Goal: Task Accomplishment & Management: Use online tool/utility

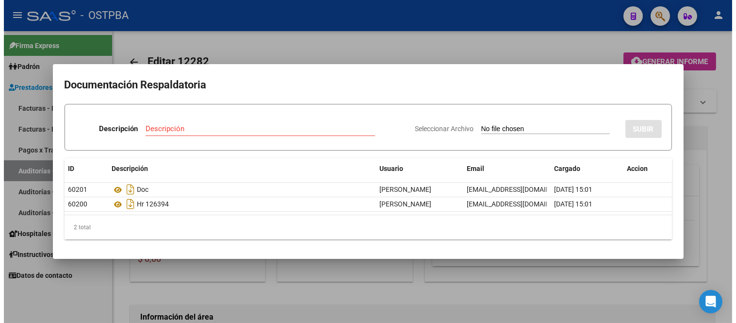
scroll to position [377, 0]
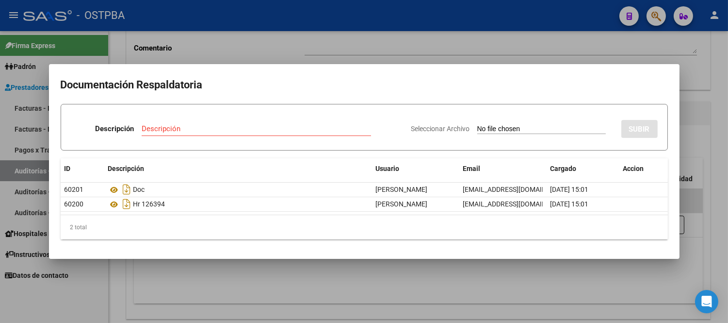
click at [620, 58] on div at bounding box center [364, 161] width 728 height 323
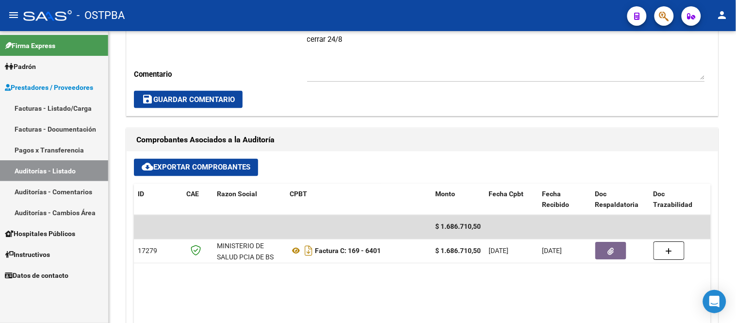
scroll to position [274, 0]
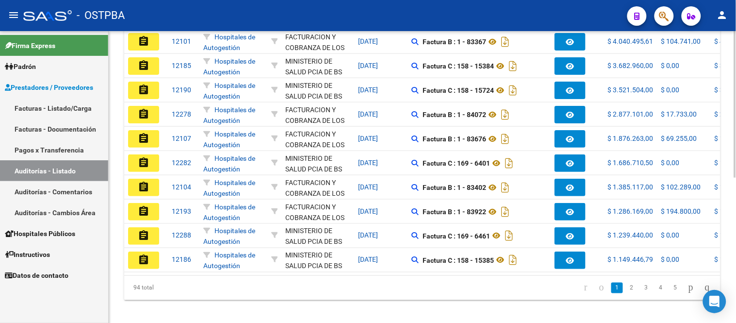
click at [264, 151] on datatable-body-cell "Hospitales de Autogestión" at bounding box center [233, 163] width 68 height 24
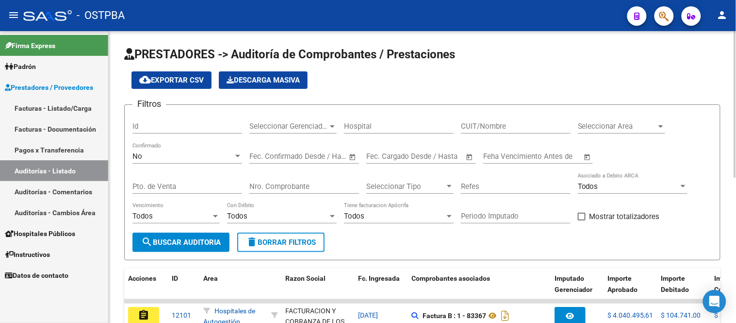
click at [274, 181] on div "Nro. Comprobante" at bounding box center [304, 183] width 110 height 21
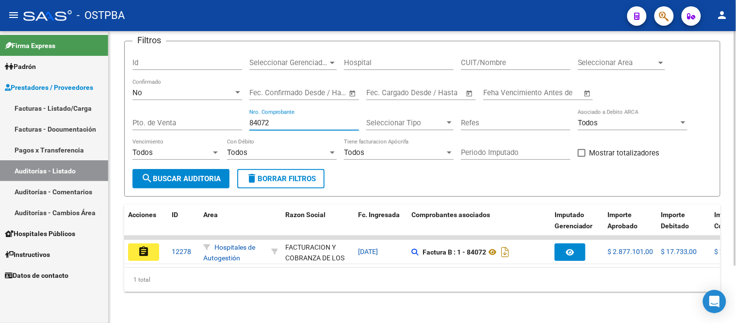
scroll to position [71, 0]
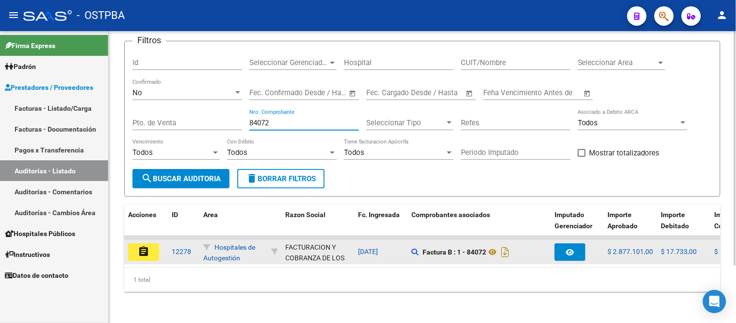
type input "84072"
click at [135, 243] on button "assignment" at bounding box center [143, 251] width 31 height 17
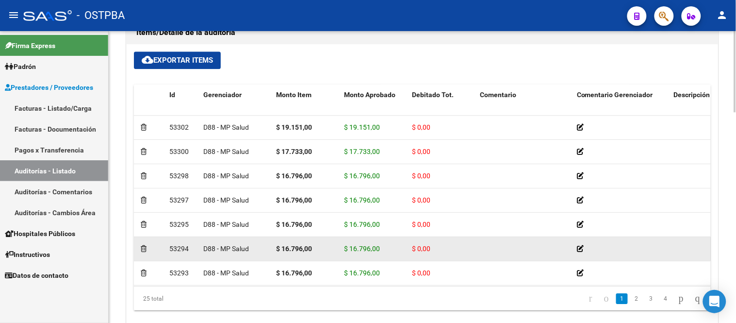
scroll to position [759, 0]
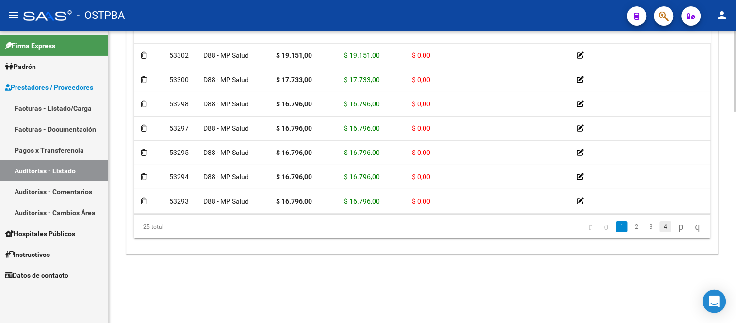
click at [660, 228] on link "4" at bounding box center [666, 226] width 12 height 11
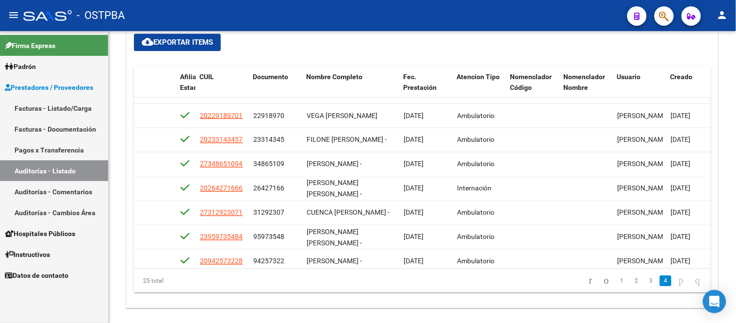
scroll to position [447, 590]
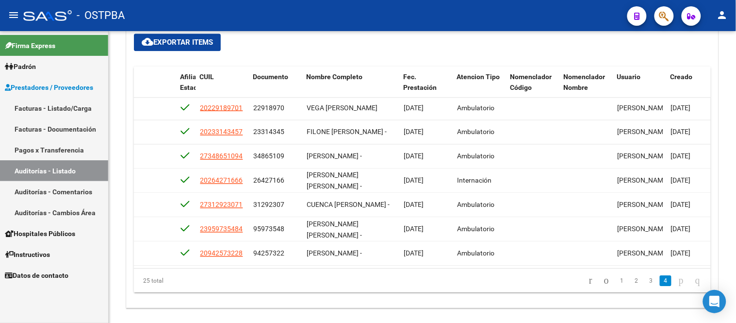
click at [644, 283] on li "3" at bounding box center [651, 280] width 15 height 16
click at [645, 281] on link "3" at bounding box center [651, 280] width 12 height 11
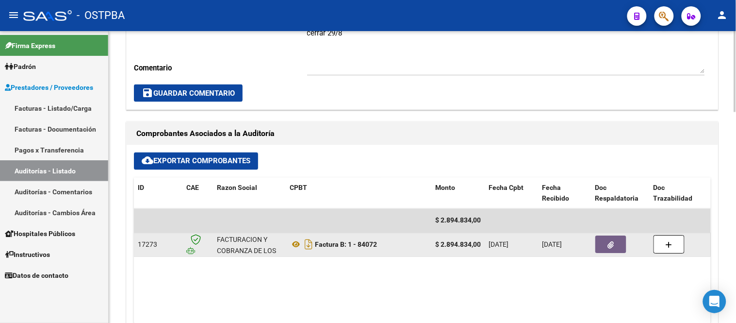
scroll to position [381, 0]
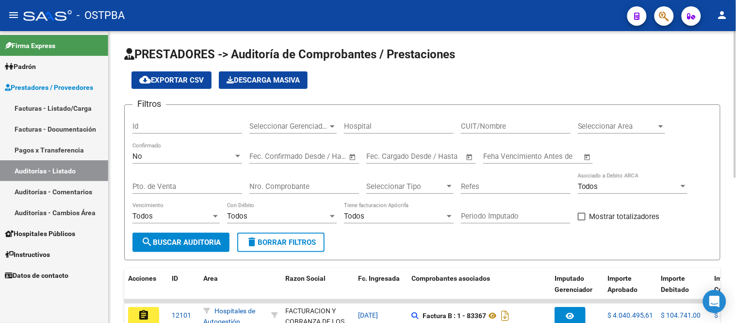
click at [251, 186] on input "Nro. Comprobante" at bounding box center [304, 186] width 110 height 9
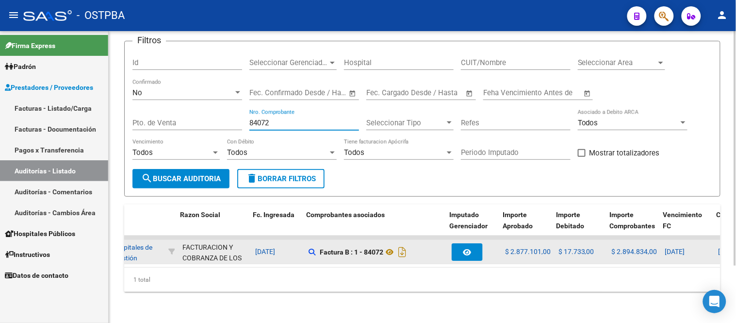
scroll to position [0, 105]
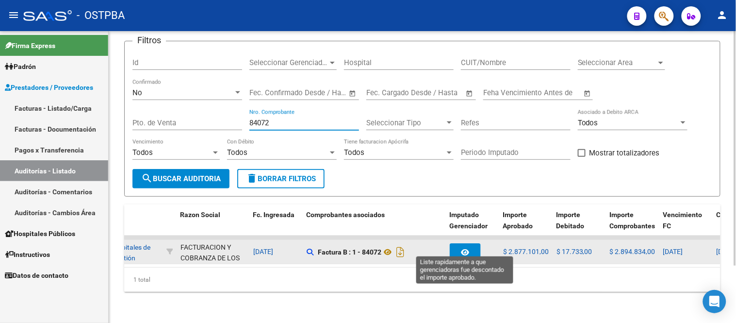
type input "84072"
click at [461, 248] on icon "button" at bounding box center [465, 251] width 8 height 7
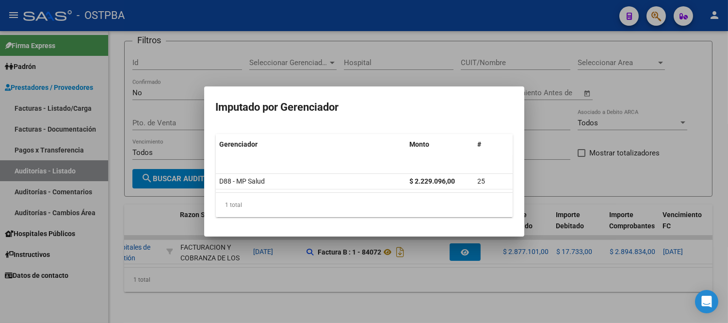
click at [561, 133] on div at bounding box center [364, 161] width 728 height 323
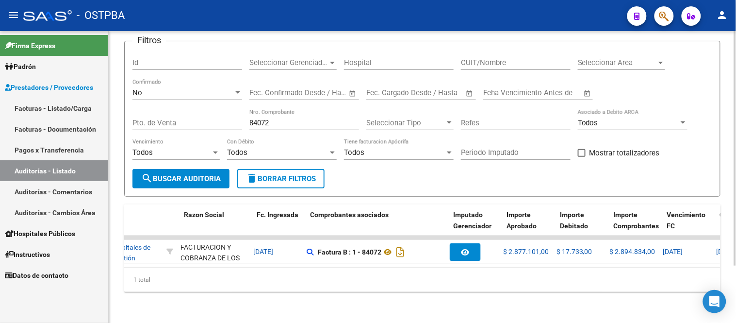
scroll to position [0, 0]
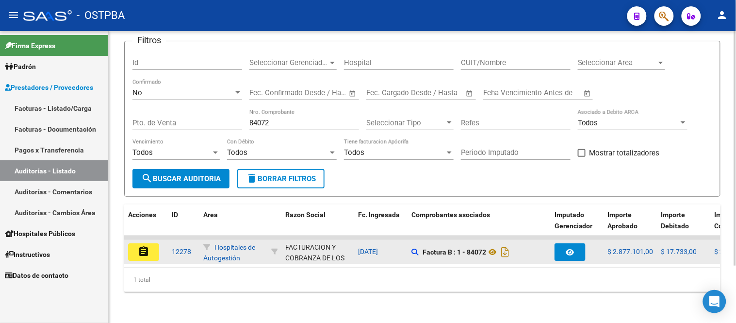
click at [154, 243] on button "assignment" at bounding box center [143, 251] width 31 height 17
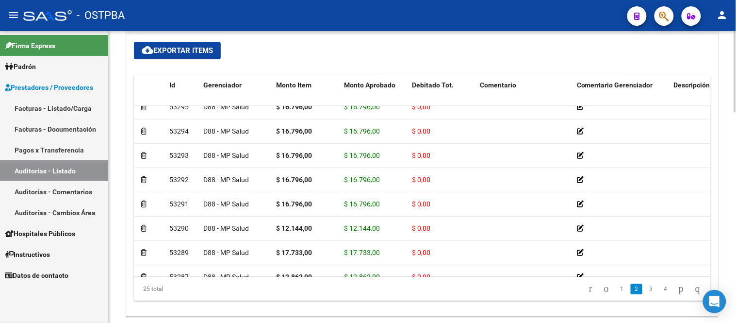
scroll to position [759, 0]
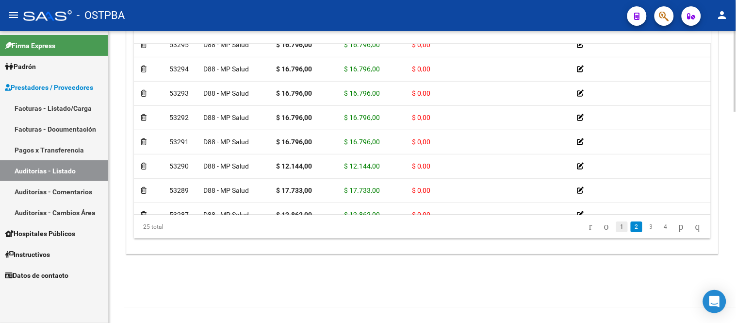
click at [616, 226] on link "1" at bounding box center [622, 226] width 12 height 11
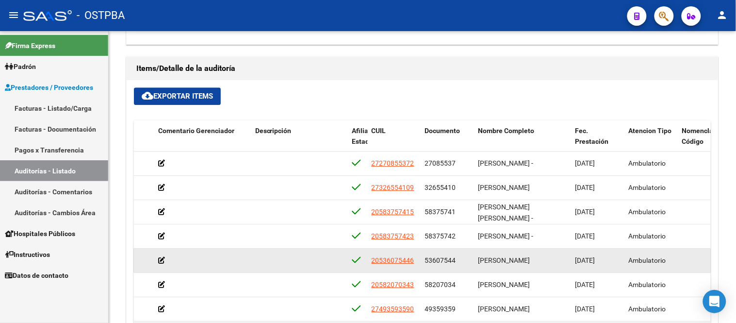
scroll to position [0, 0]
drag, startPoint x: 498, startPoint y: 269, endPoint x: 425, endPoint y: 263, distance: 72.6
click at [425, 263] on div "53295 D88 - MP Salud $ 16.796,00 $ 16.796,00 $ 0,00 20536075446 53607544 [PERSO…" at bounding box center [385, 260] width 1341 height 24
copy div "53607544 [PERSON_NAME][DEMOGRAPHIC_DATA]"
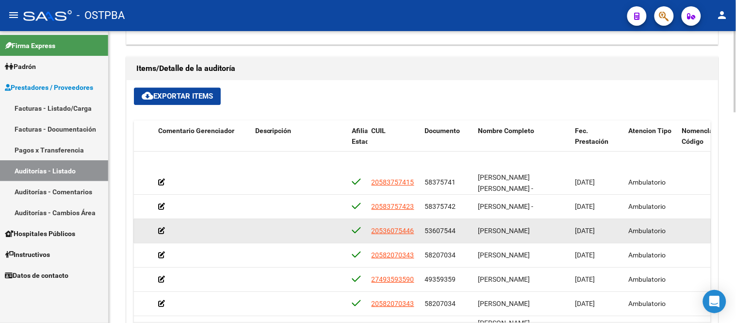
scroll to position [54, 419]
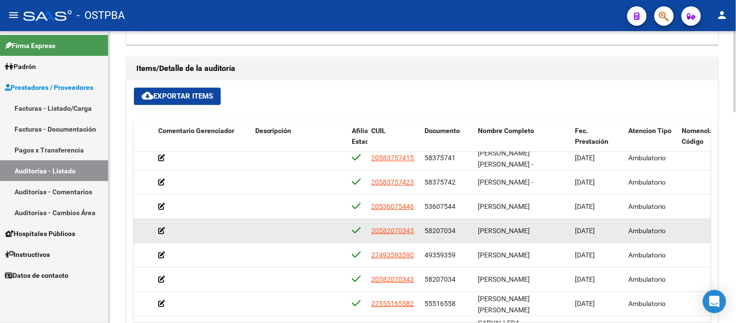
drag, startPoint x: 556, startPoint y: 233, endPoint x: 423, endPoint y: 233, distance: 133.4
click at [423, 233] on div "53294 D88 - MP Salud $ 16.796,00 $ 16.796,00 $ 0,00 20582070343 58207034 [PERSO…" at bounding box center [385, 231] width 1341 height 24
copy div "58207034 [PERSON_NAME]"
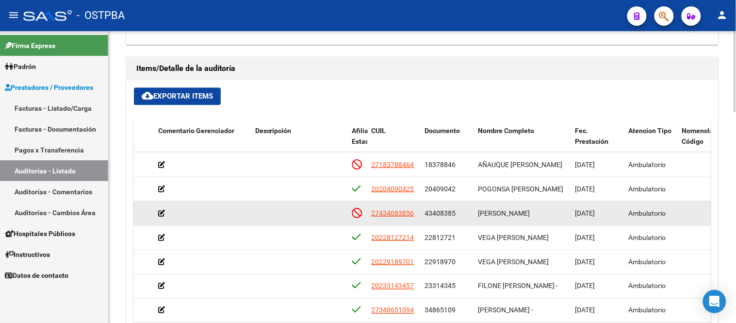
scroll to position [285, 419]
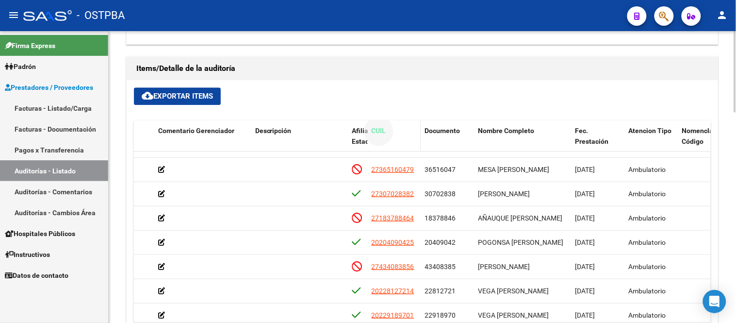
click at [369, 135] on datatable-header-cell "CUIL" at bounding box center [394, 141] width 53 height 43
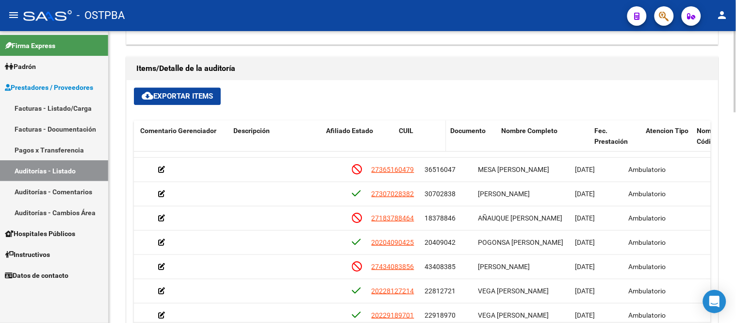
drag, startPoint x: 366, startPoint y: 134, endPoint x: 428, endPoint y: 132, distance: 62.6
click at [428, 132] on div "Id Gerenciador Monto Item Monto Aprobado Debitado Tot. Comentario Comentario Ge…" at bounding box center [385, 136] width 1341 height 32
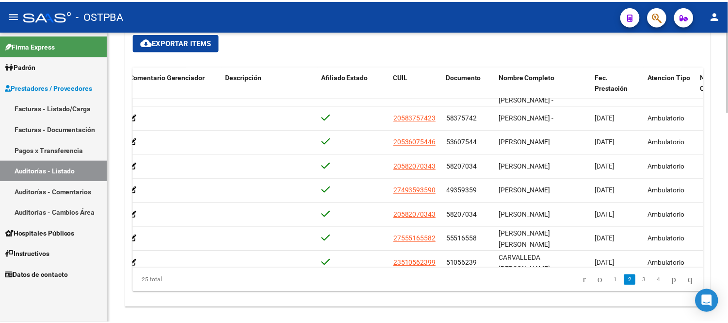
scroll to position [65, 473]
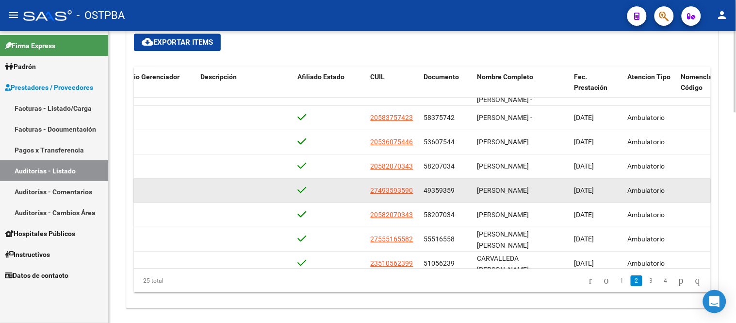
click at [413, 188] on div "27493593590" at bounding box center [394, 190] width 46 height 11
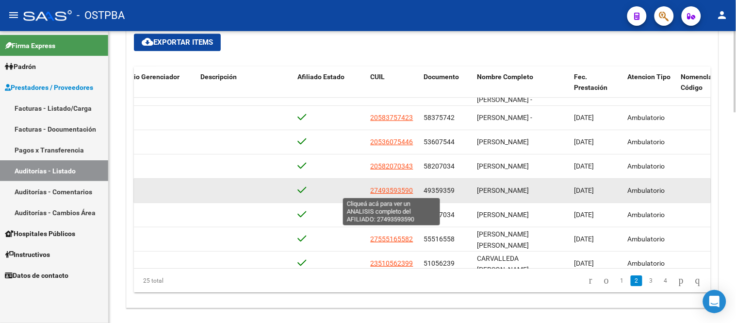
click at [412, 188] on span "27493593590" at bounding box center [392, 190] width 43 height 8
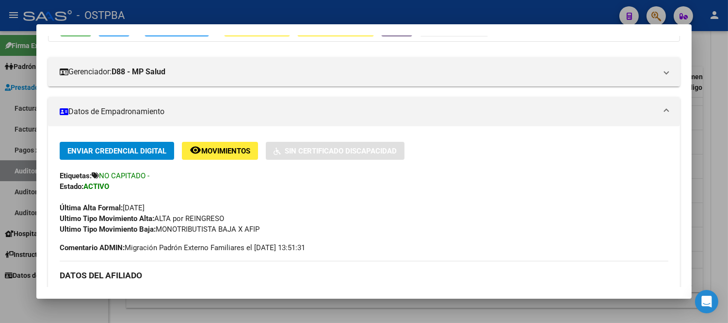
scroll to position [54, 0]
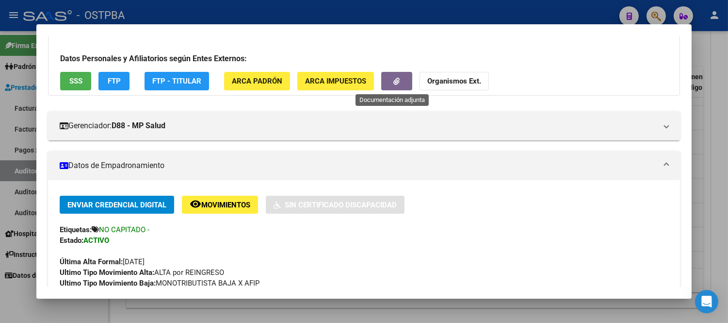
click at [381, 77] on button "button" at bounding box center [396, 81] width 31 height 18
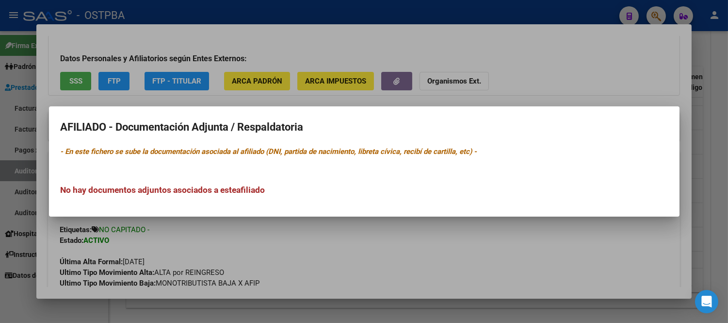
click at [478, 94] on div at bounding box center [364, 161] width 728 height 323
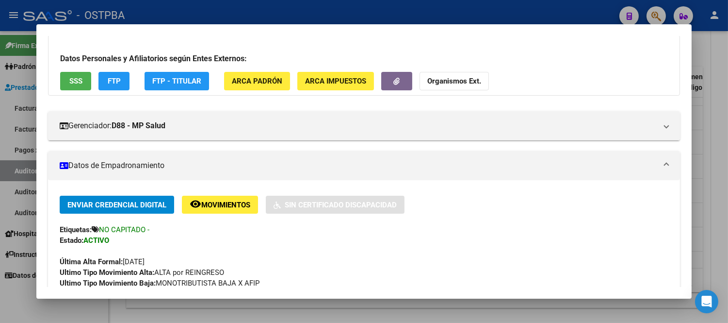
click at [217, 210] on button "remove_red_eye Movimientos" at bounding box center [220, 205] width 76 height 18
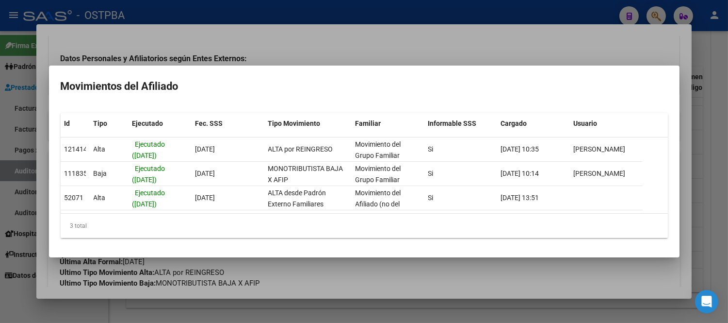
click at [666, 52] on div at bounding box center [364, 161] width 728 height 323
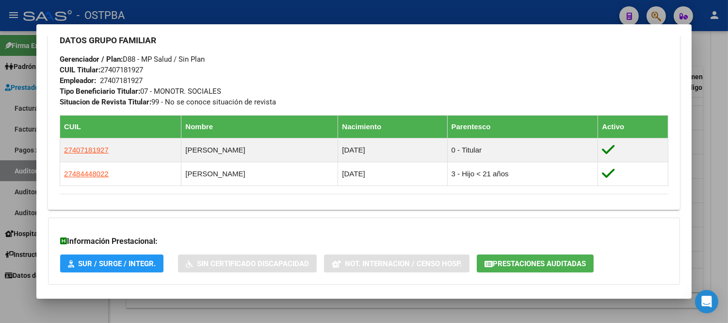
scroll to position [559, 0]
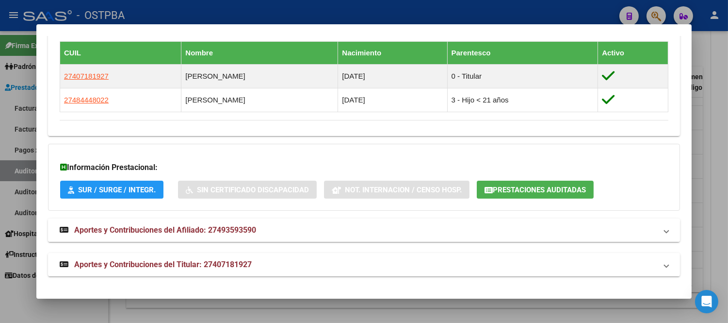
click at [200, 229] on span "Aportes y Contribuciones del Afiliado: 27493593590" at bounding box center [165, 229] width 182 height 9
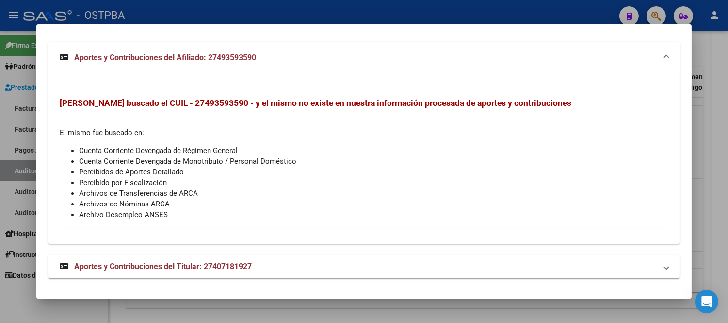
scroll to position [738, 0]
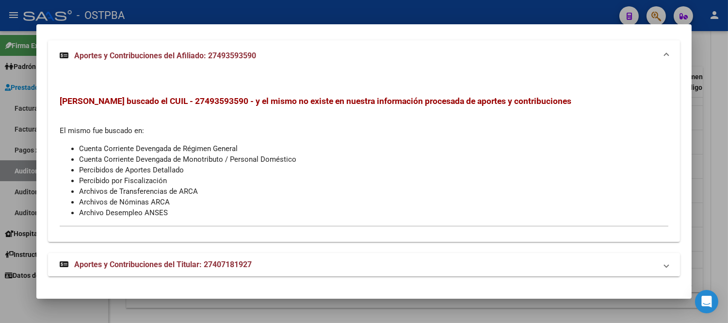
click at [136, 260] on span "Aportes y Contribuciones del Titular: 27407181927" at bounding box center [163, 264] width 178 height 9
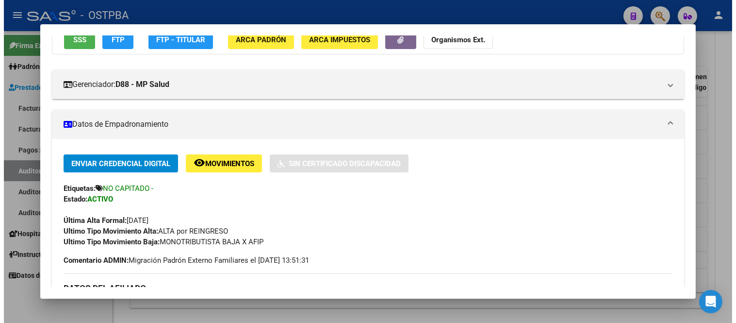
scroll to position [0, 0]
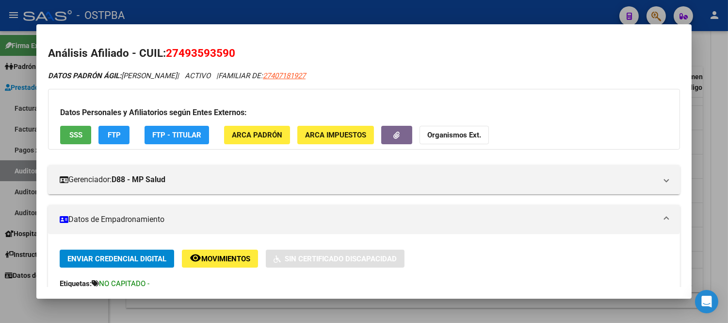
click at [720, 98] on div at bounding box center [364, 161] width 728 height 323
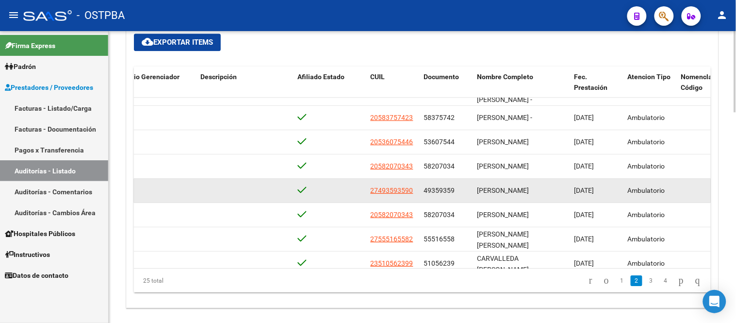
drag, startPoint x: 457, startPoint y: 190, endPoint x: 416, endPoint y: 191, distance: 41.2
click at [416, 191] on div "53293 D88 - MP Salud $ 16.796,00 $ 16.796,00 $ 0,00 27493593590 49359359 [PERSO…" at bounding box center [358, 191] width 1395 height 24
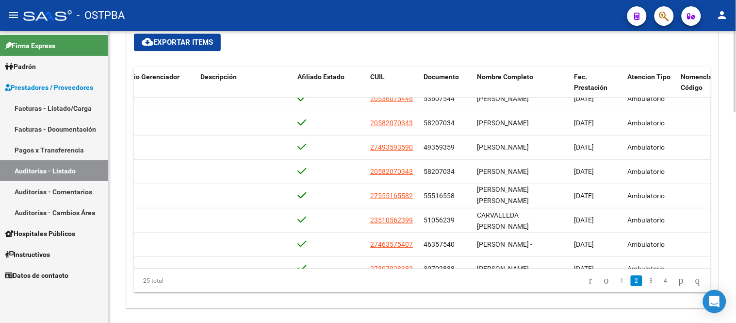
scroll to position [129, 473]
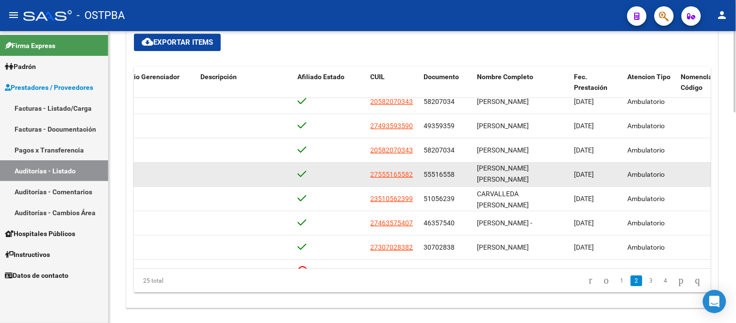
click at [509, 173] on div "[PERSON_NAME] [PERSON_NAME]" at bounding box center [521, 174] width 89 height 20
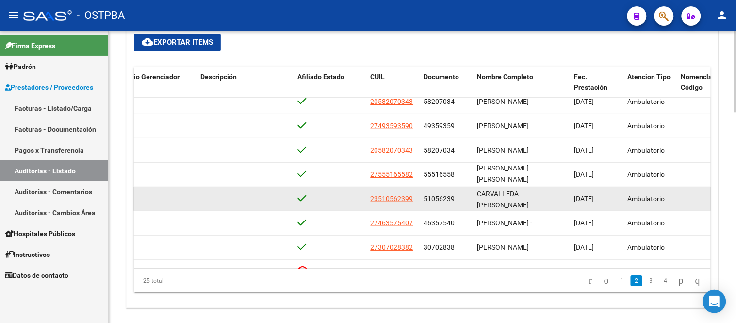
scroll to position [0, 0]
drag, startPoint x: 506, startPoint y: 206, endPoint x: 423, endPoint y: 202, distance: 83.1
click at [423, 202] on div "53290 D88 - MP Salud $ 12.144,00 $ 12.144,00 $ 0,00 23510562399 51056239 CARVAL…" at bounding box center [358, 199] width 1395 height 24
copy div "51056239 CARVALLEDA [PERSON_NAME]"
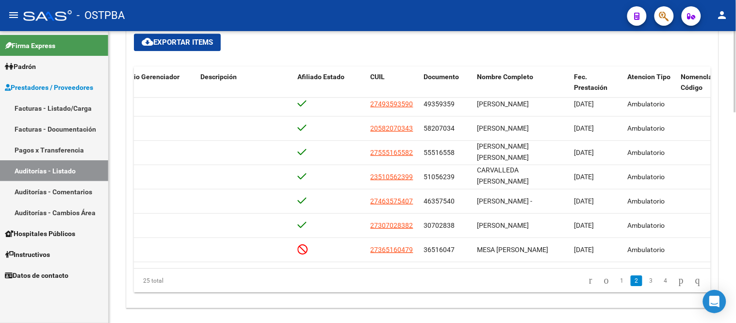
scroll to position [172, 473]
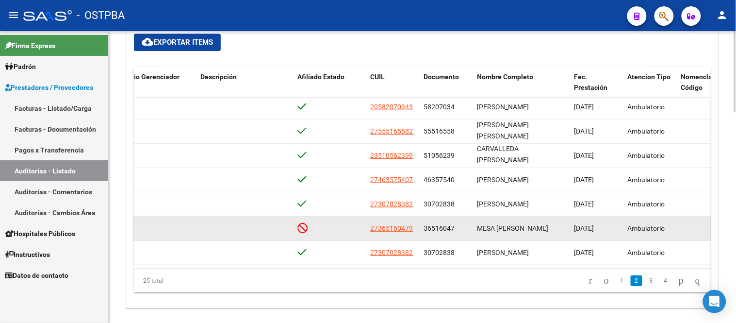
click at [531, 226] on span "MESA [PERSON_NAME]" at bounding box center [512, 228] width 71 height 8
click at [299, 229] on icon at bounding box center [303, 227] width 10 height 11
click at [301, 228] on icon at bounding box center [303, 227] width 10 height 11
click at [301, 235] on datatable-body-cell at bounding box center [330, 228] width 73 height 24
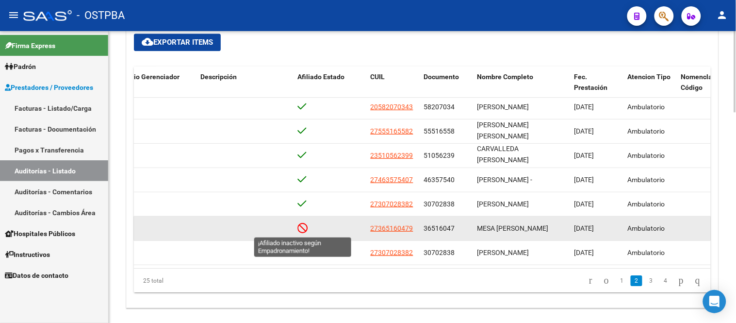
click at [299, 225] on icon at bounding box center [303, 227] width 10 height 11
click at [304, 228] on icon at bounding box center [303, 227] width 10 height 11
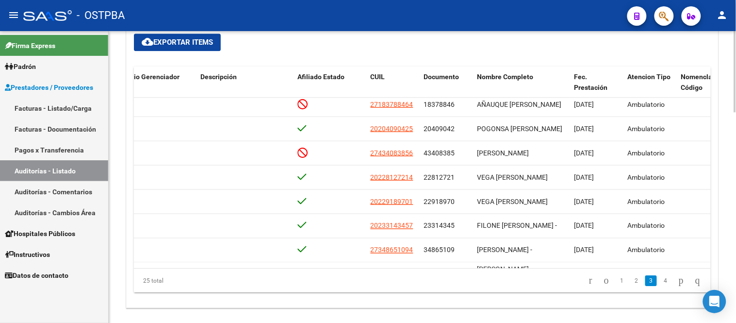
scroll to position [366, 473]
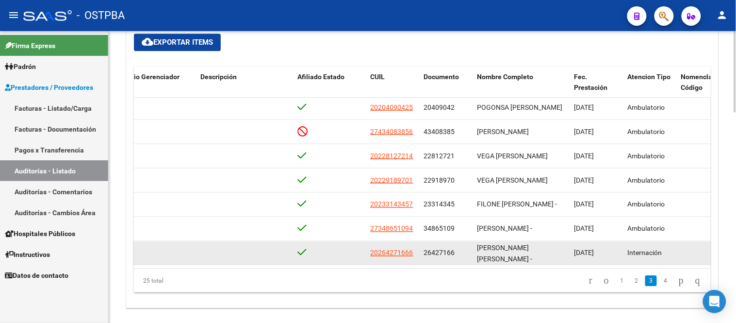
click at [353, 245] on datatable-body-cell at bounding box center [330, 253] width 73 height 24
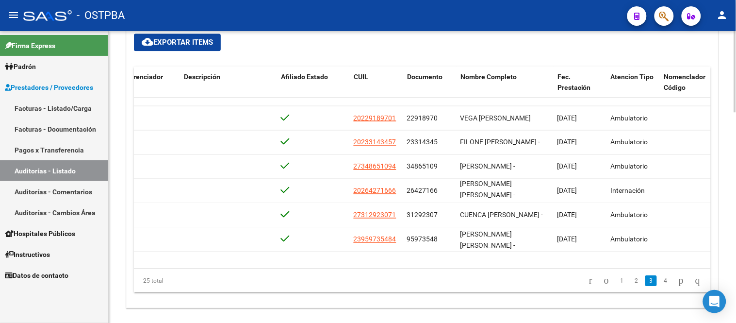
scroll to position [447, 490]
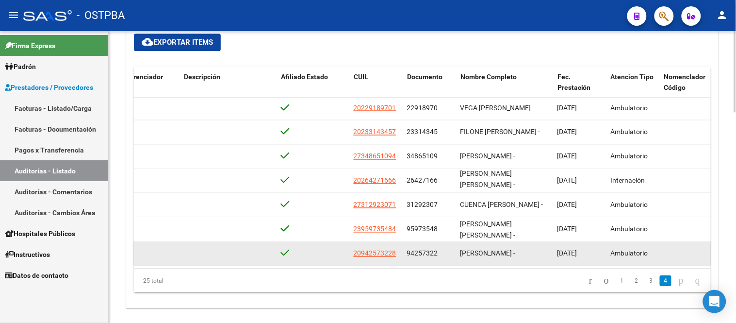
drag, startPoint x: 493, startPoint y: 258, endPoint x: 500, endPoint y: 228, distance: 30.4
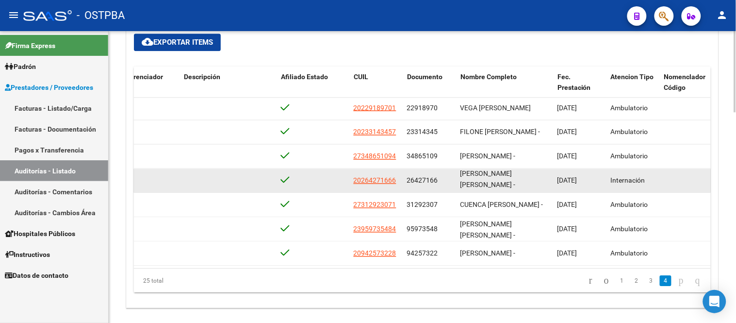
click at [514, 177] on div "[PERSON_NAME] [PERSON_NAME] -" at bounding box center [504, 179] width 89 height 20
drag, startPoint x: 500, startPoint y: 177, endPoint x: 407, endPoint y: 171, distance: 93.8
click at [407, 171] on div "53254 D88 - MP Salud $ 1.244.884,00 $ 1.244.884,00 $ 0,00 20264271666 26427166 …" at bounding box center [341, 180] width 1395 height 24
copy div "26427166 [PERSON_NAME] [PERSON_NAME] -"
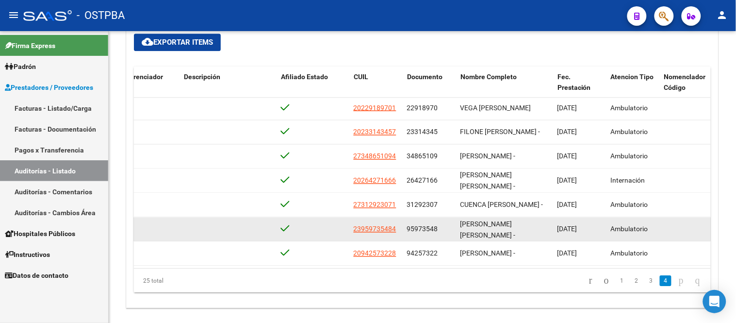
click at [519, 228] on div "[PERSON_NAME] [PERSON_NAME] -" at bounding box center [504, 228] width 89 height 20
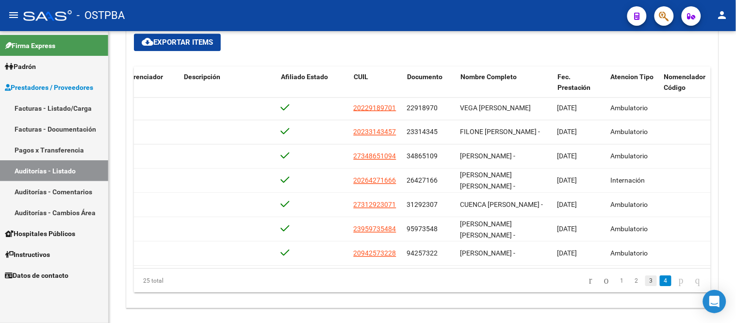
click at [645, 284] on link "3" at bounding box center [651, 280] width 12 height 11
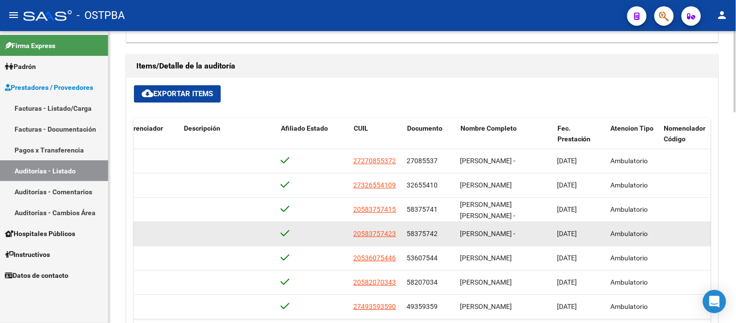
scroll to position [651, 0]
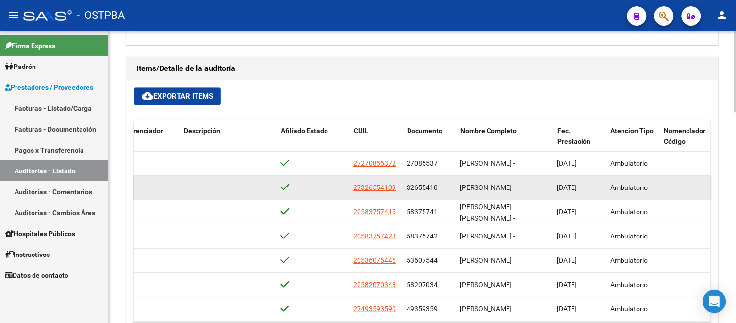
click at [509, 193] on div "[PERSON_NAME]" at bounding box center [504, 187] width 89 height 11
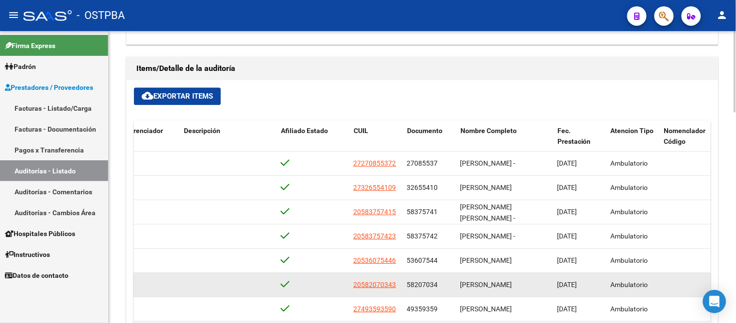
click at [512, 288] on span "[PERSON_NAME]" at bounding box center [486, 284] width 52 height 8
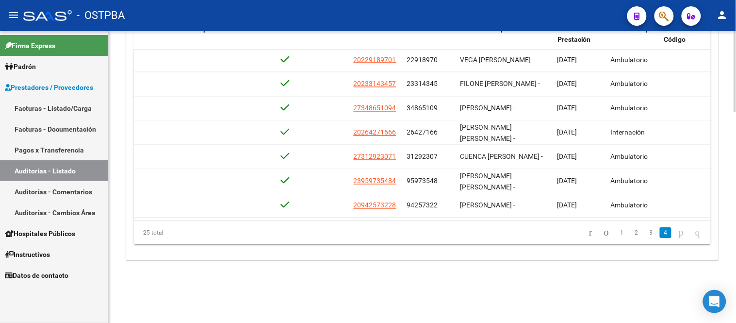
scroll to position [759, 0]
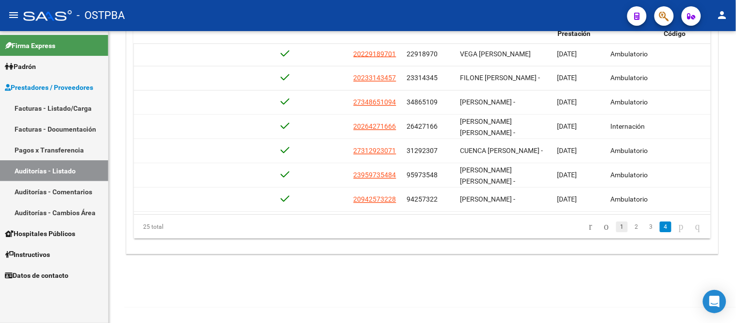
click at [617, 222] on link "1" at bounding box center [622, 226] width 12 height 11
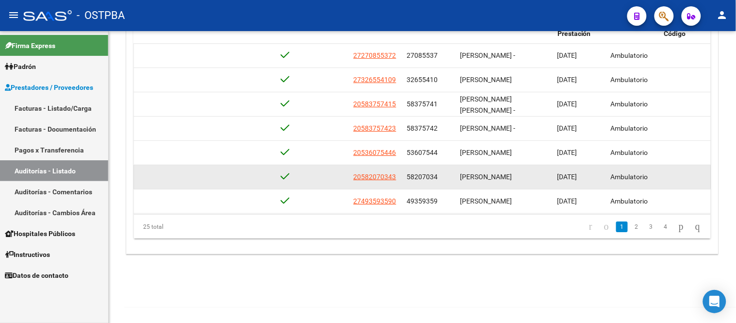
scroll to position [705, 0]
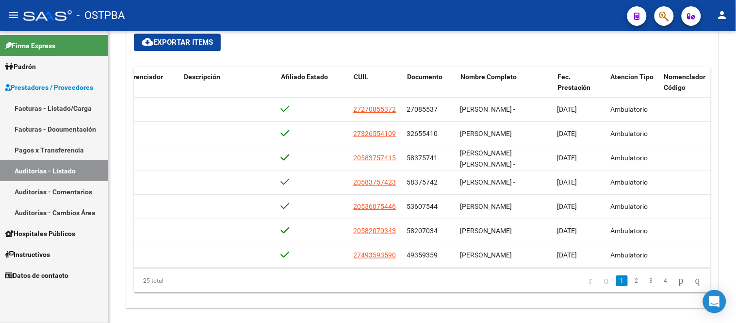
click at [160, 45] on span "cloud_download Exportar Items" at bounding box center [177, 42] width 71 height 9
